Goal: Check status: Check status

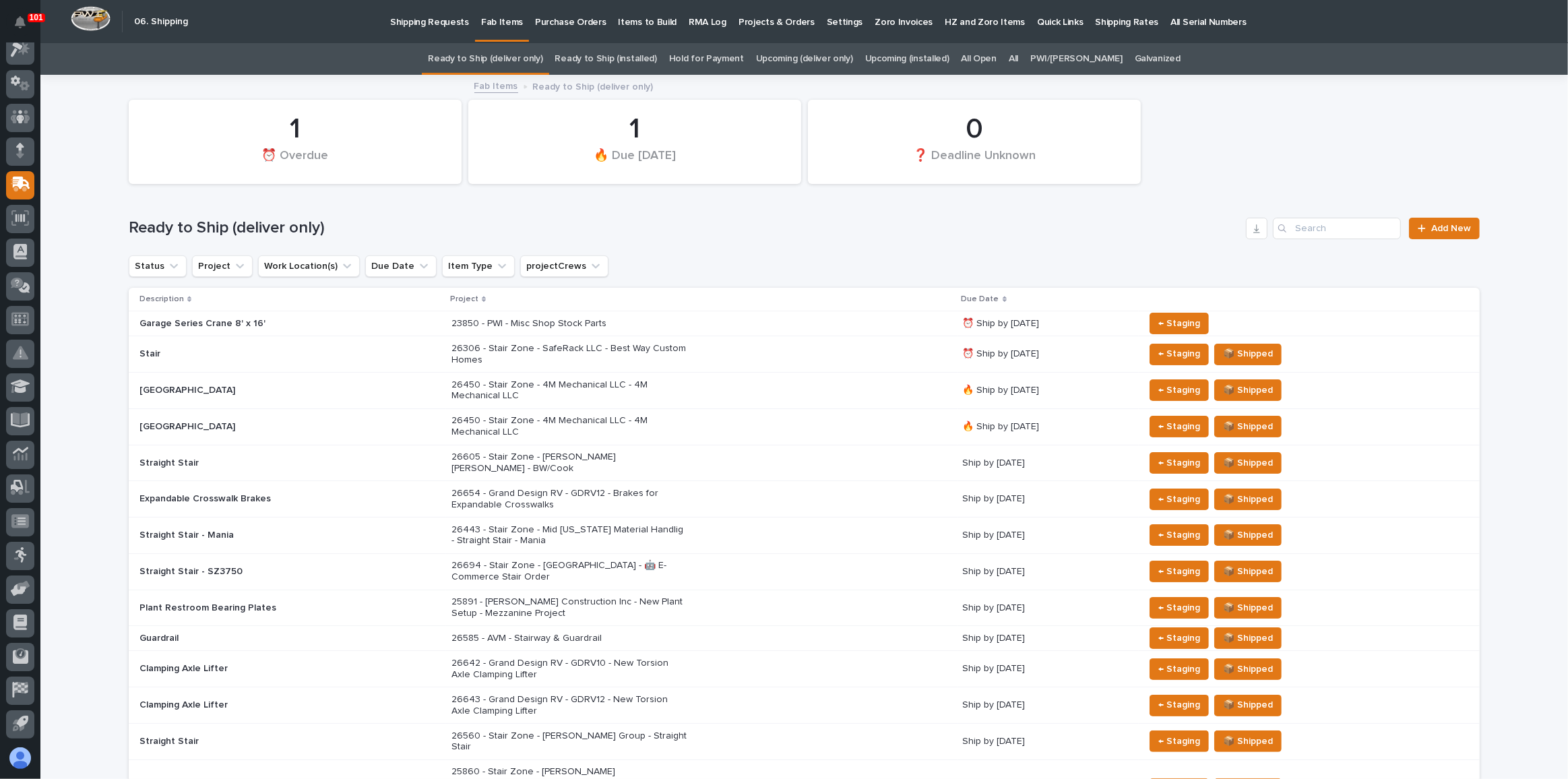
click at [1018, 56] on link "All" at bounding box center [1013, 59] width 9 height 32
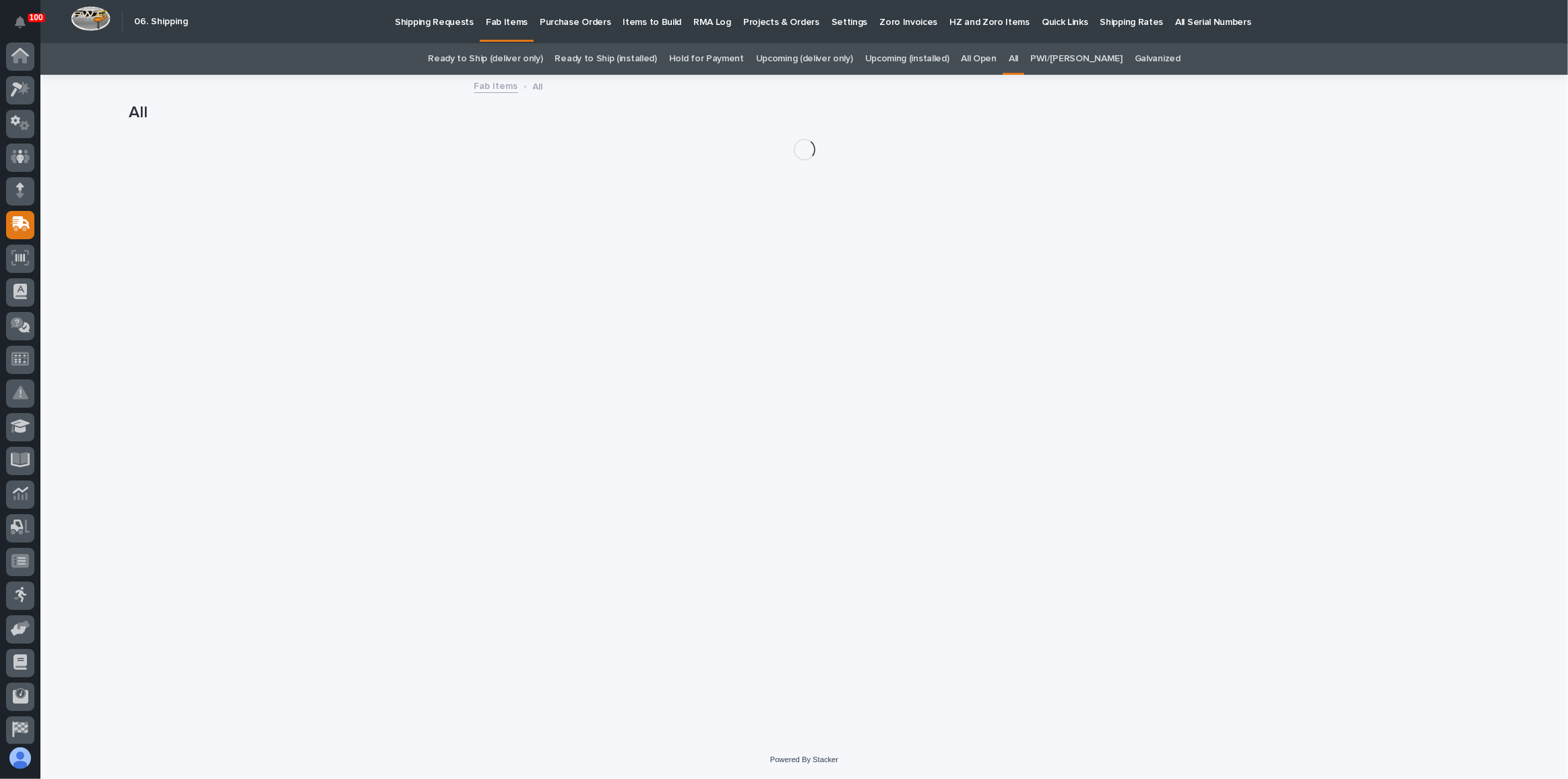
scroll to position [40, 0]
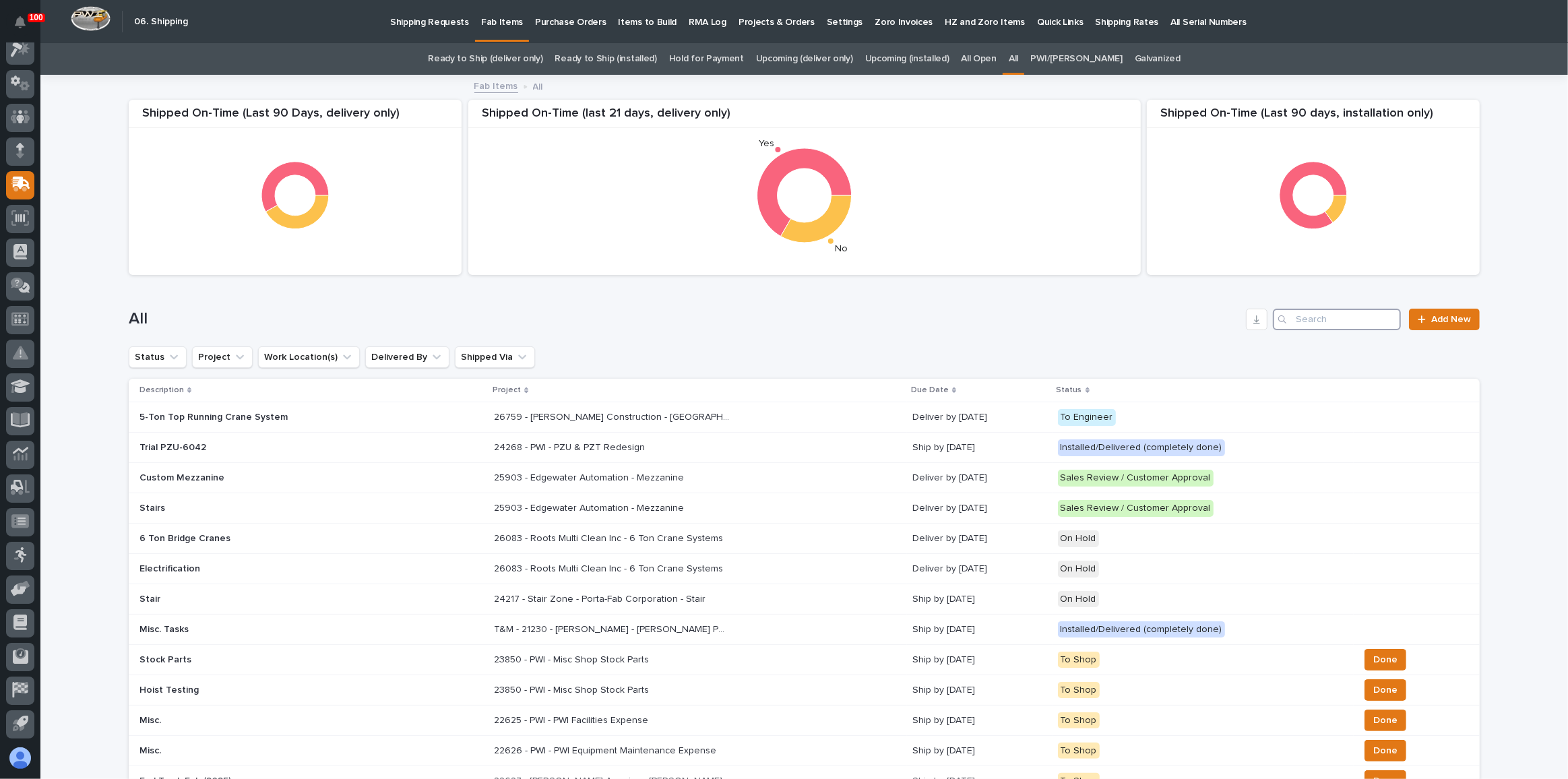
click at [1330, 318] on input "Search" at bounding box center [1336, 320] width 128 height 22
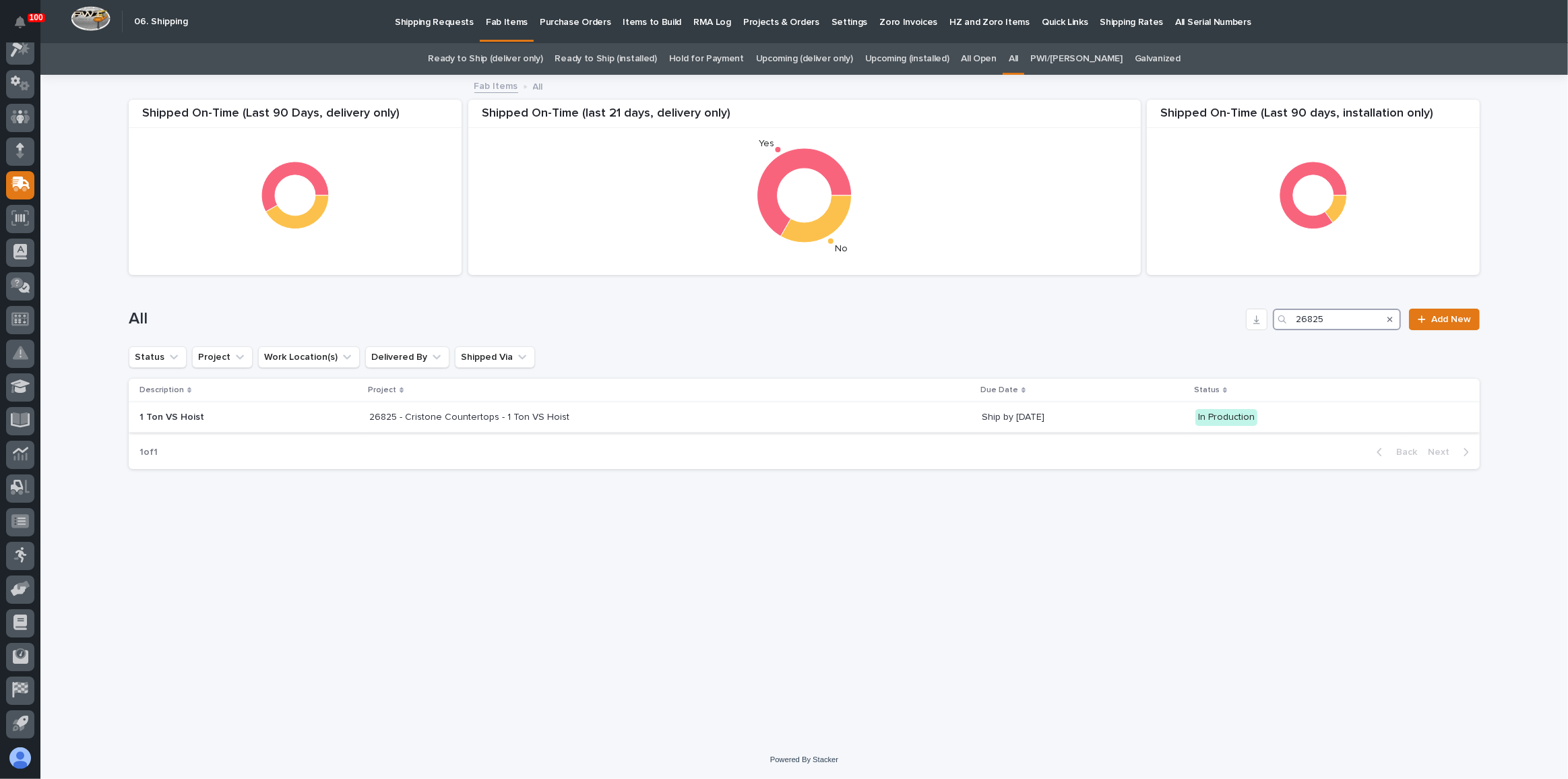
type input "26825"
click at [667, 413] on div "26825 - Cristone Countertops - 1 Ton VS Hoist 26825 - Cristone Countertops - 1 …" at bounding box center [670, 417] width 602 height 22
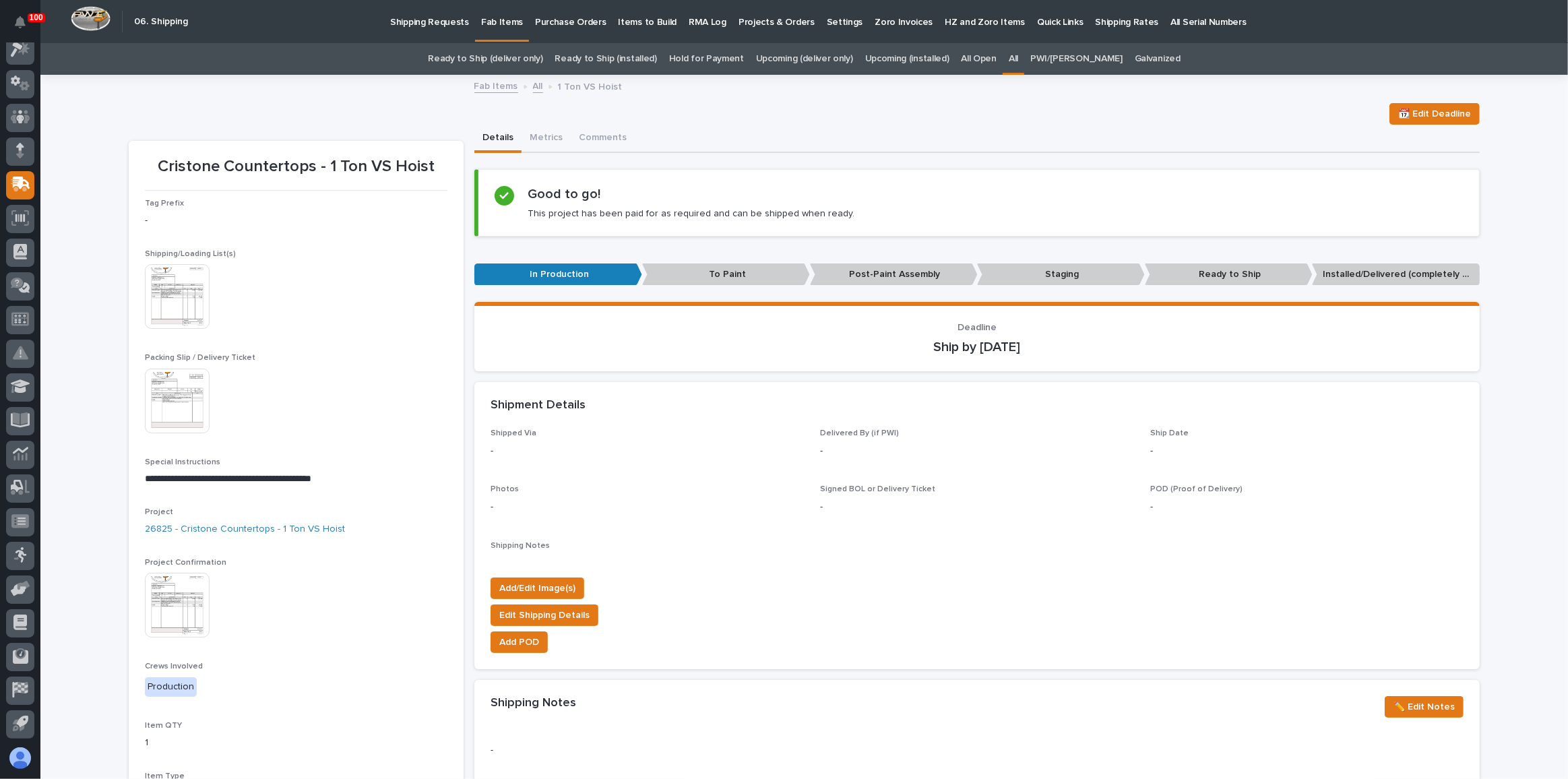
click at [192, 613] on img at bounding box center [177, 604] width 64 height 64
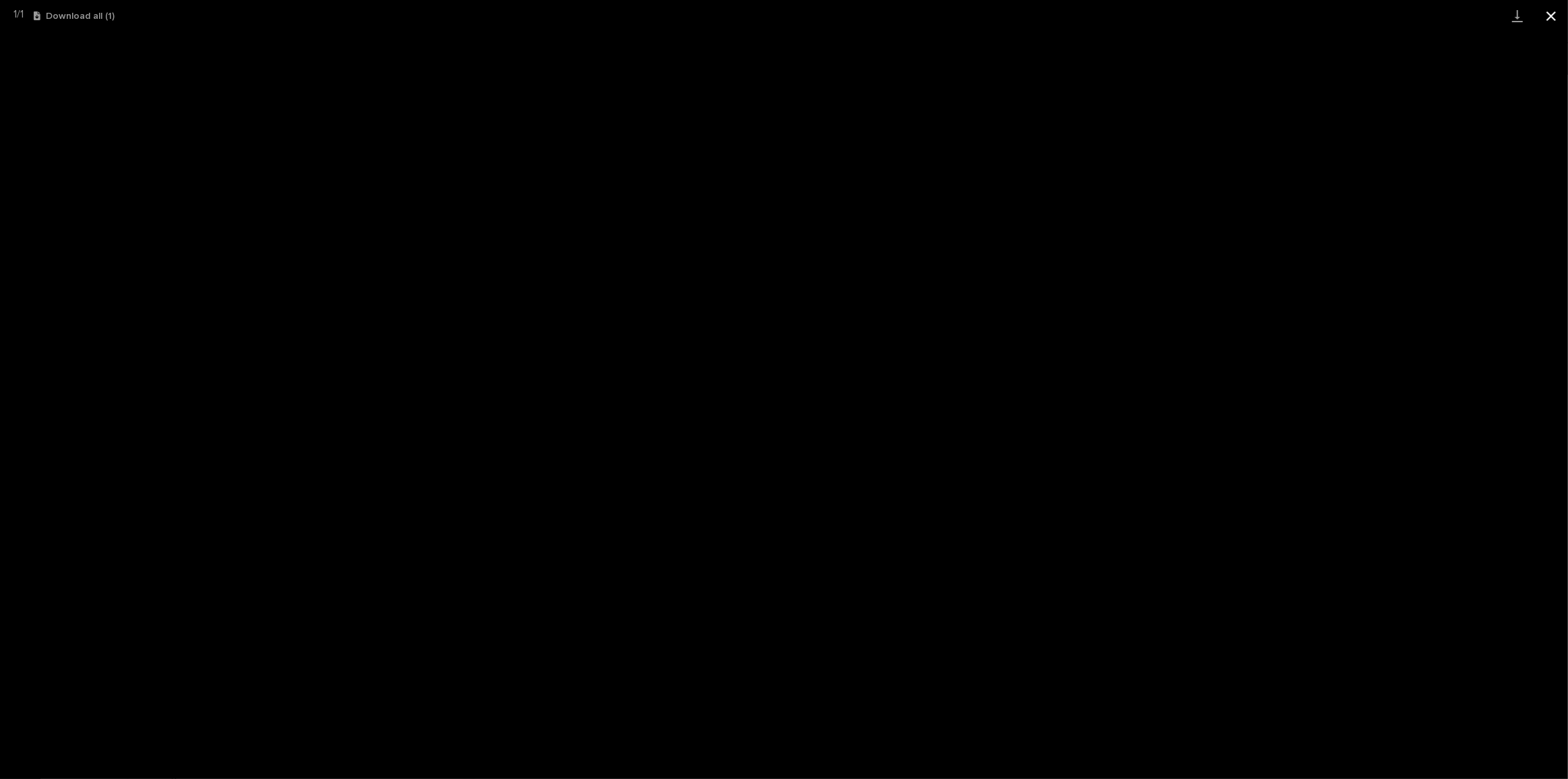
click at [1549, 13] on button "Close gallery" at bounding box center [1551, 16] width 33 height 32
